Goal: Navigation & Orientation: Find specific page/section

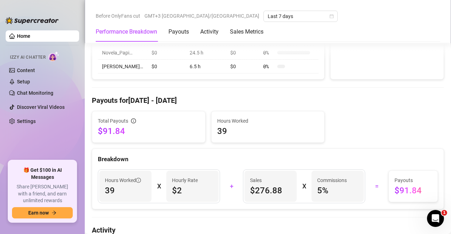
scroll to position [176, 0]
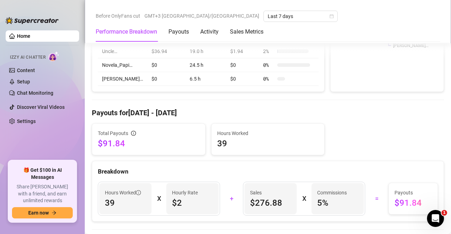
scroll to position [388, 0]
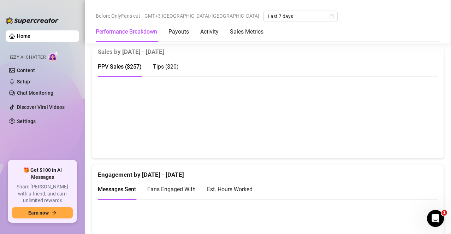
click at [411, 134] on canvas at bounding box center [265, 117] width 334 height 71
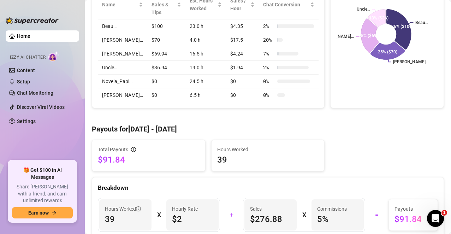
scroll to position [35, 0]
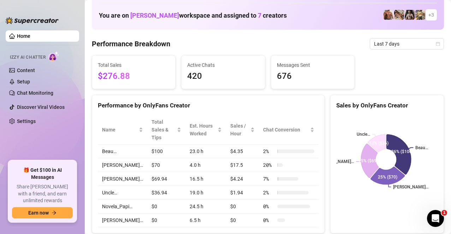
click at [30, 34] on link "Home" at bounding box center [23, 36] width 13 height 6
